Goal: Information Seeking & Learning: Learn about a topic

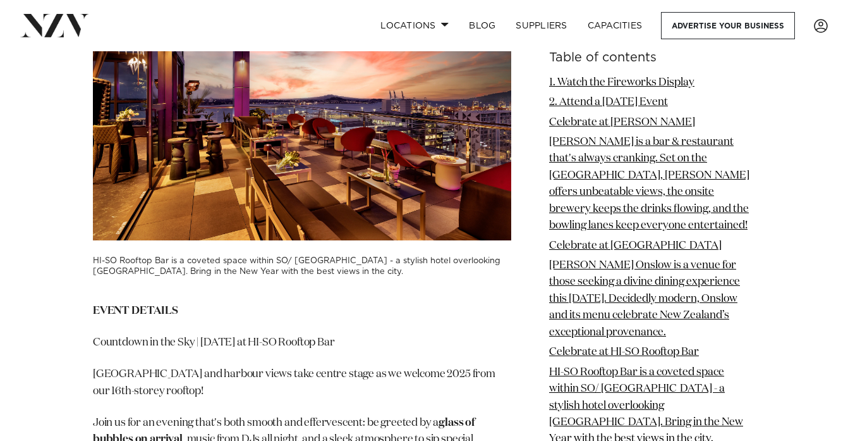
scroll to position [3857, 0]
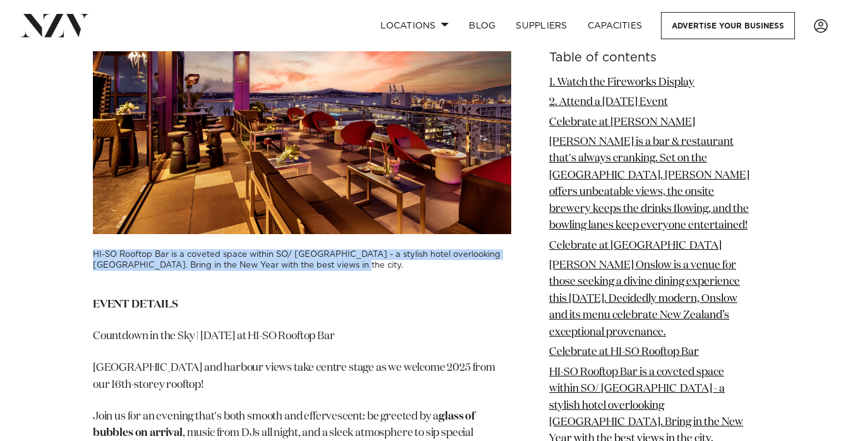
drag, startPoint x: 355, startPoint y: 348, endPoint x: -12, endPoint y: 329, distance: 367.8
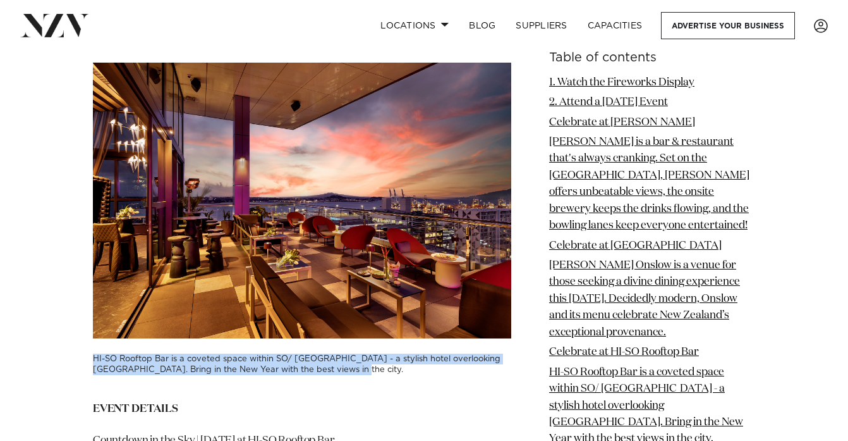
scroll to position [3672, 0]
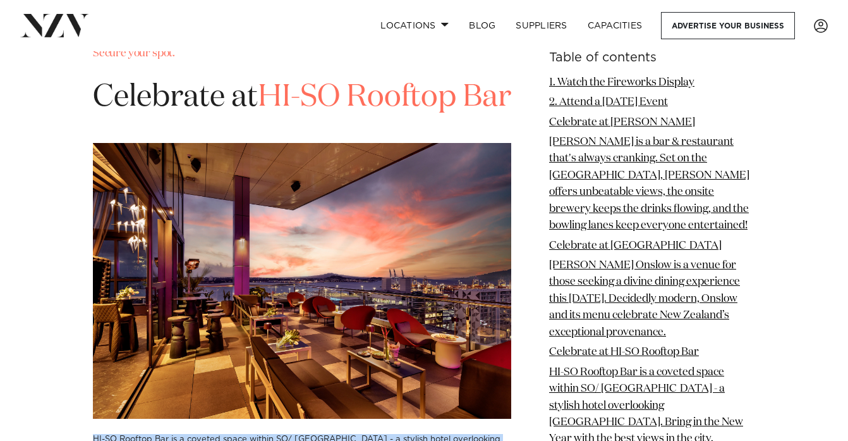
click at [338, 113] on link "HI-SO Rooftop Bar" at bounding box center [384, 97] width 253 height 30
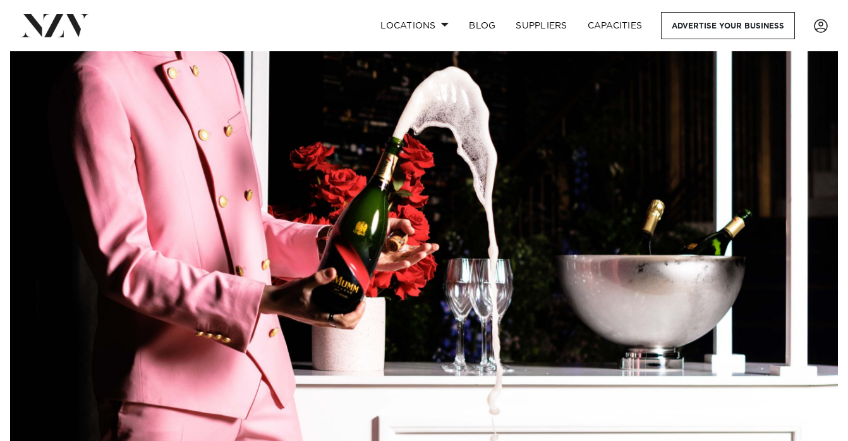
scroll to position [0, 0]
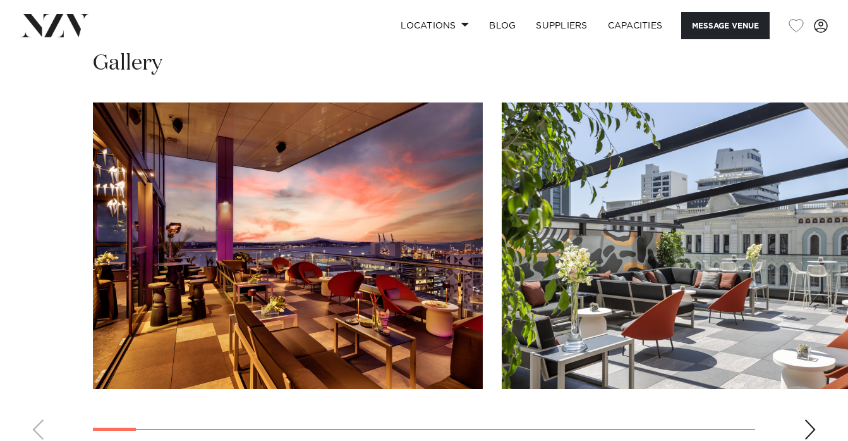
scroll to position [1371, 0]
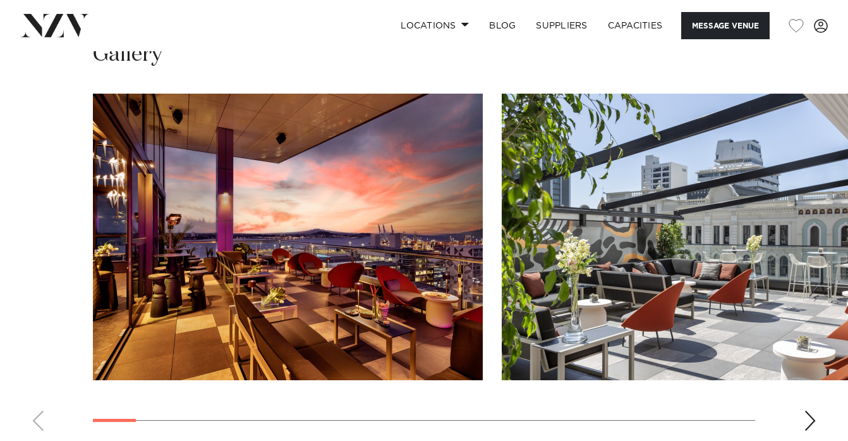
click at [812, 410] on div "Next slide" at bounding box center [810, 420] width 13 height 20
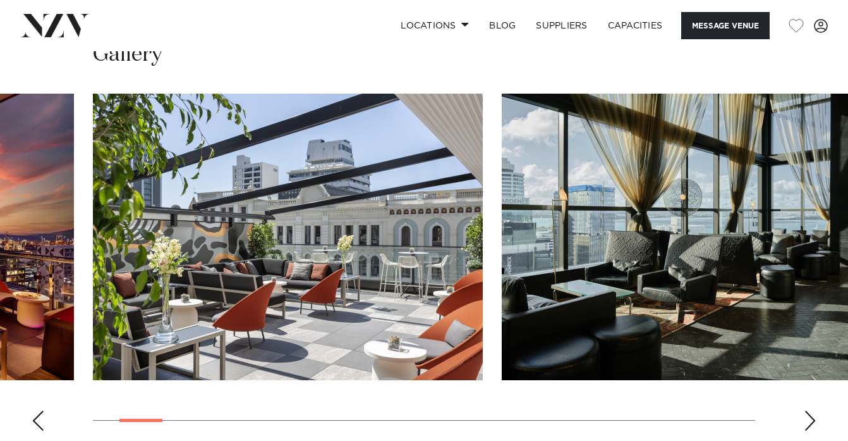
click at [812, 410] on div "Next slide" at bounding box center [810, 420] width 13 height 20
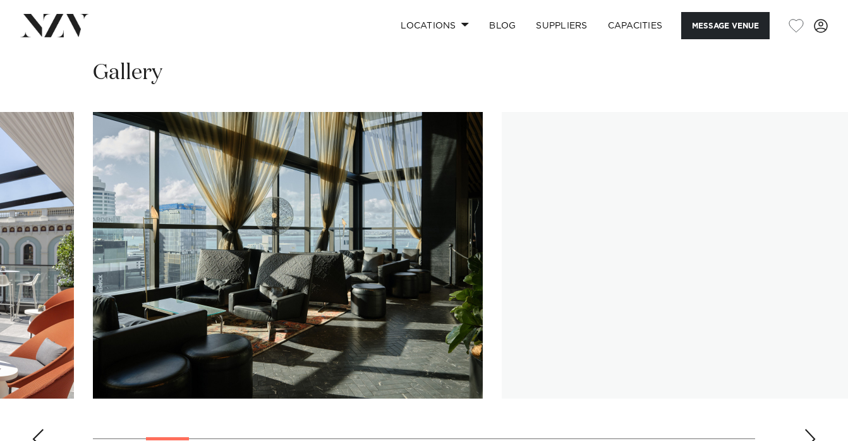
scroll to position [1340, 0]
